Goal: Navigation & Orientation: Find specific page/section

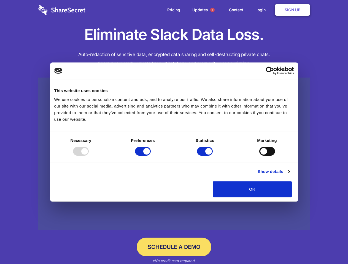
click at [89, 156] on div at bounding box center [81, 151] width 16 height 9
click at [151, 156] on input "Preferences" at bounding box center [143, 151] width 16 height 9
checkbox input "false"
click at [205, 156] on input "Statistics" at bounding box center [205, 151] width 16 height 9
checkbox input "false"
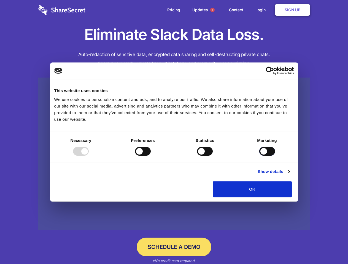
click at [259, 156] on input "Marketing" at bounding box center [267, 151] width 16 height 9
checkbox input "true"
click at [289, 175] on link "Show details" at bounding box center [274, 172] width 32 height 7
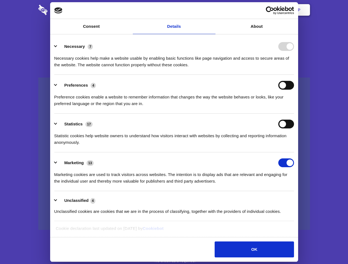
click at [294, 75] on li "Necessary 7 Necessary cookies help make a website usable by enabling basic func…" at bounding box center [174, 55] width 240 height 39
click at [212, 10] on span "1" at bounding box center [212, 10] width 4 height 4
